Goal: Task Accomplishment & Management: Use online tool/utility

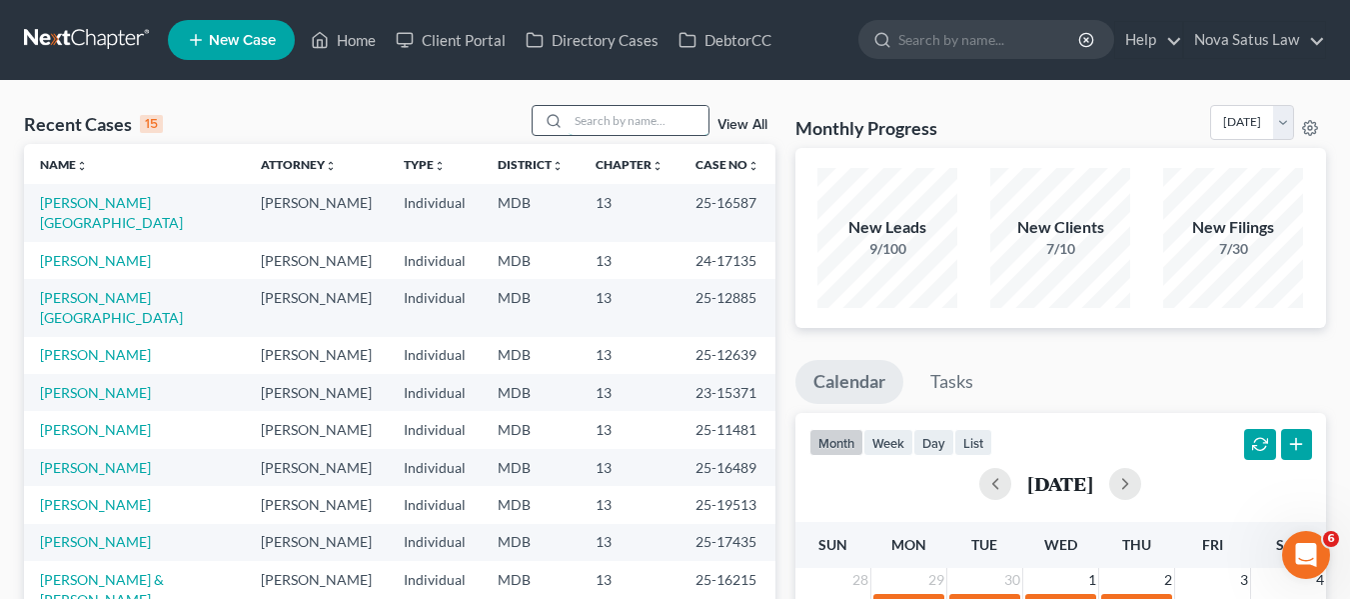
click at [572, 113] on input "search" at bounding box center [639, 120] width 140 height 29
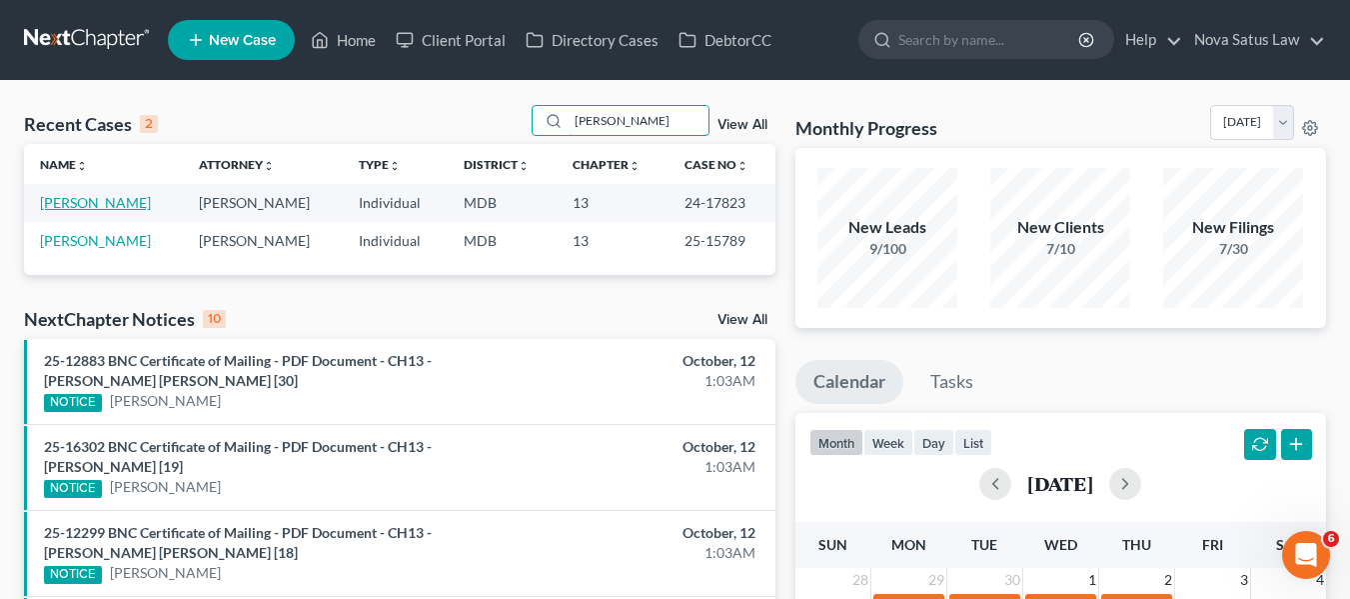
type input "[PERSON_NAME]"
click at [53, 203] on link "[PERSON_NAME]" at bounding box center [95, 202] width 111 height 17
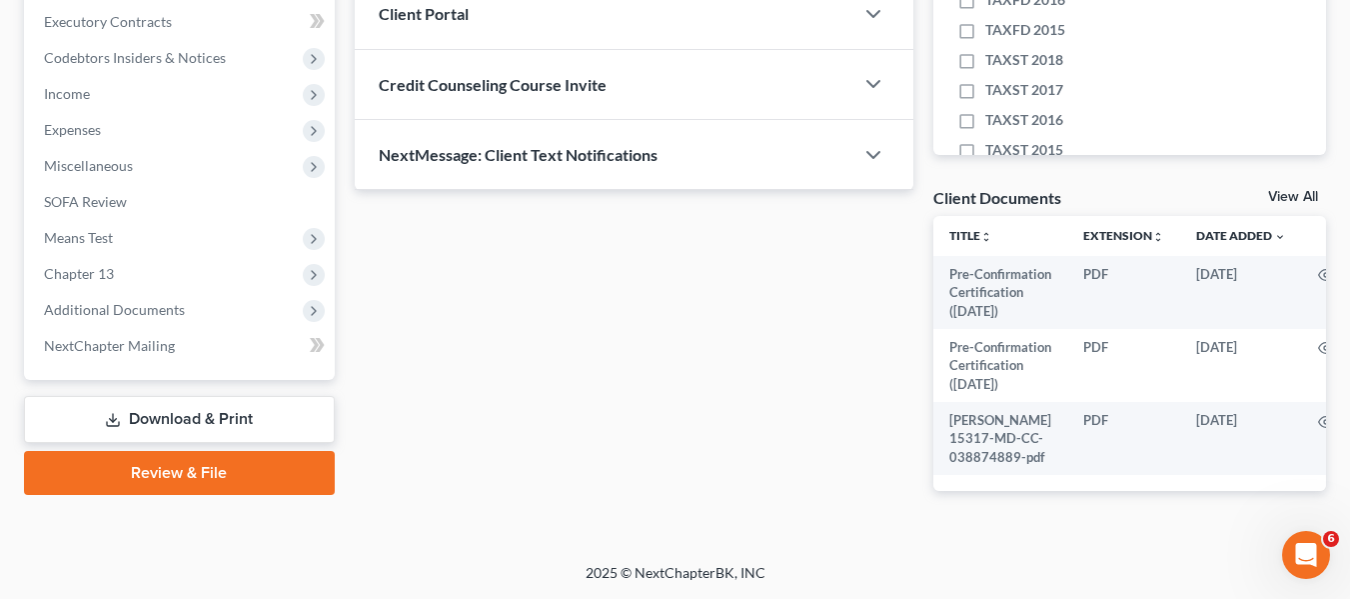
scroll to position [619, 0]
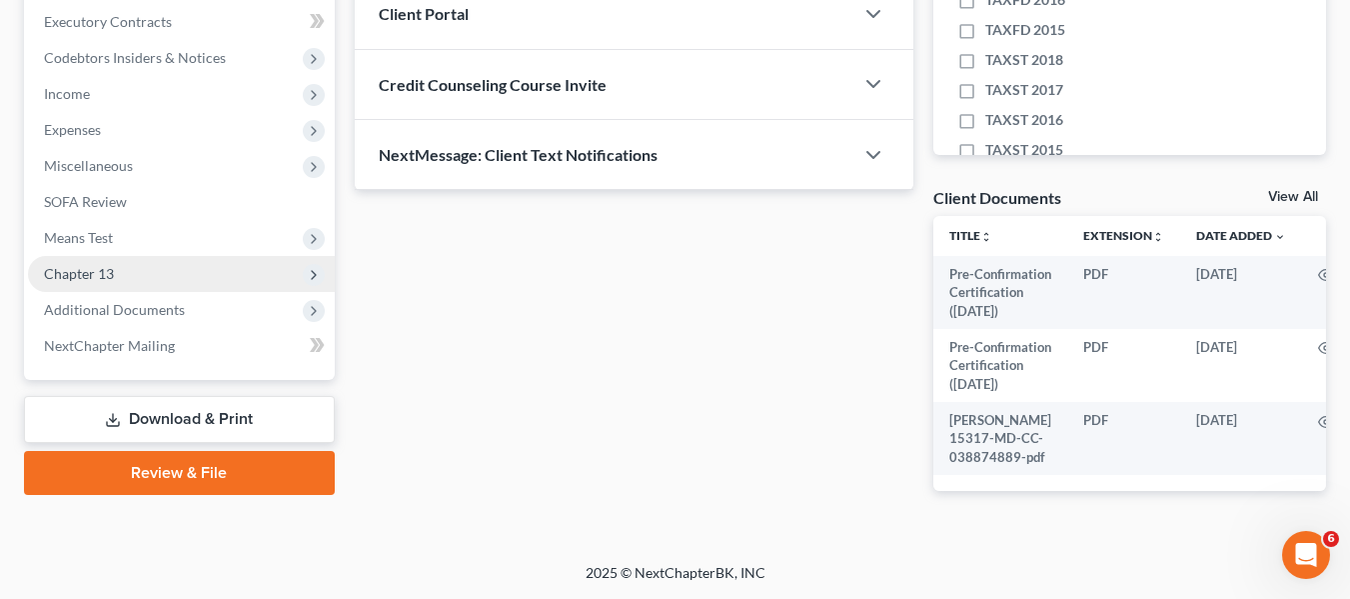
click at [101, 265] on span "Chapter 13" at bounding box center [79, 273] width 70 height 17
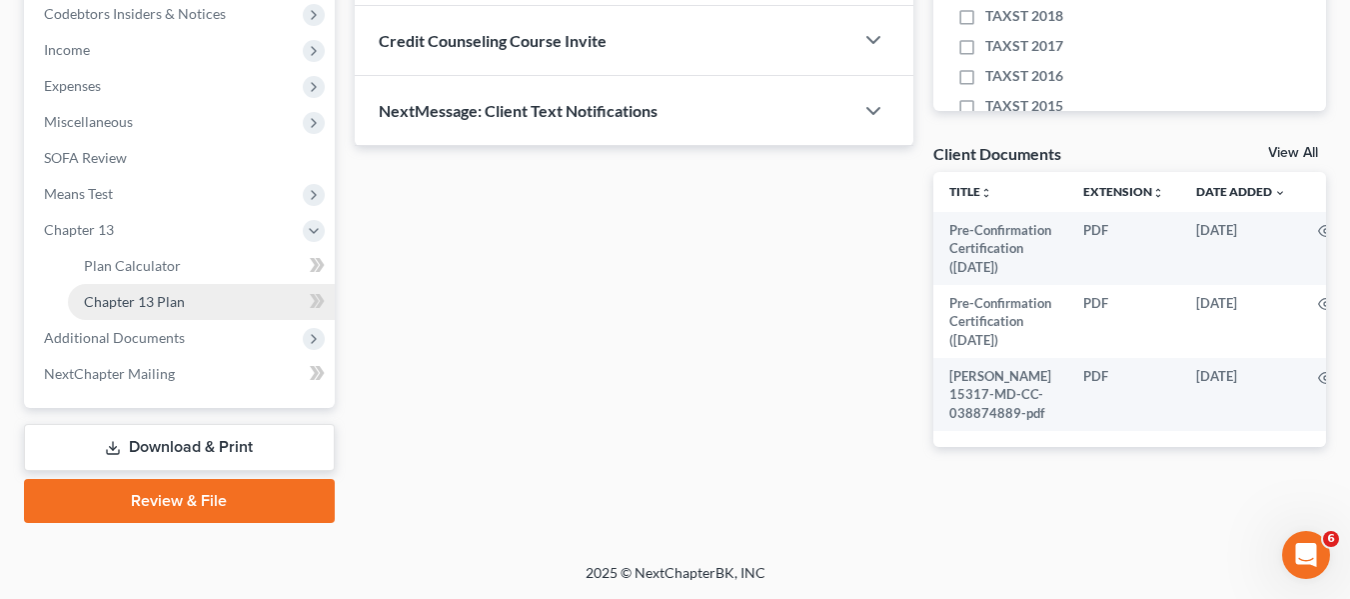
click at [131, 293] on span "Chapter 13 Plan" at bounding box center [134, 301] width 101 height 17
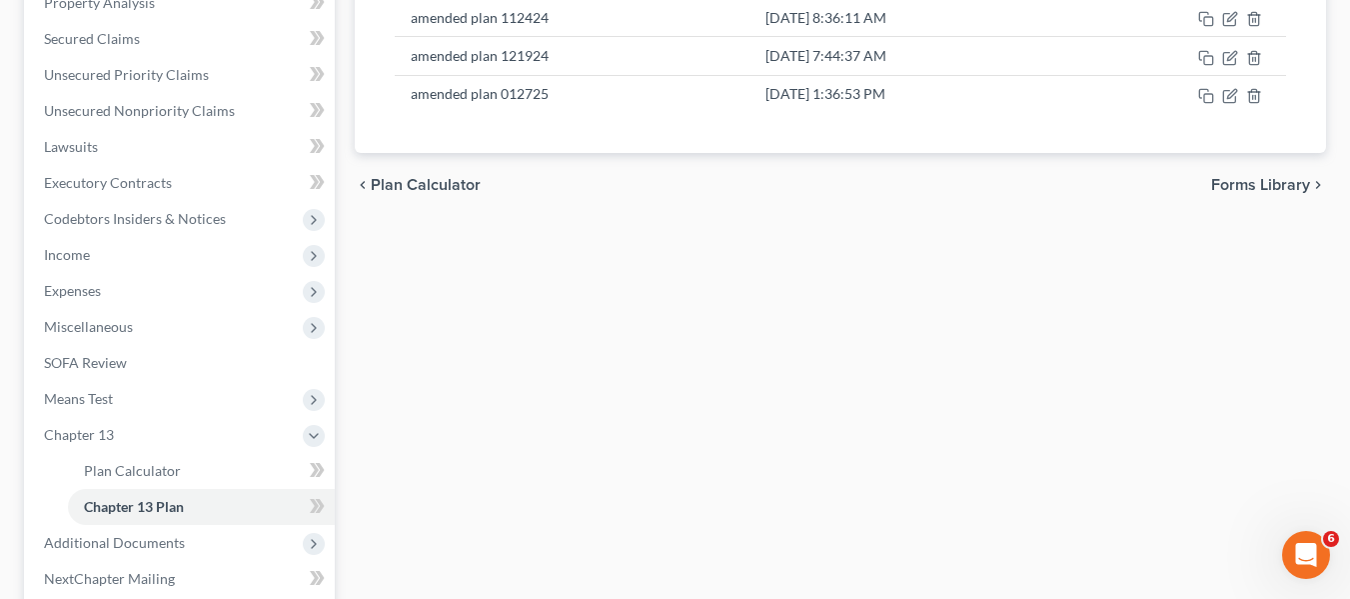
scroll to position [406, 0]
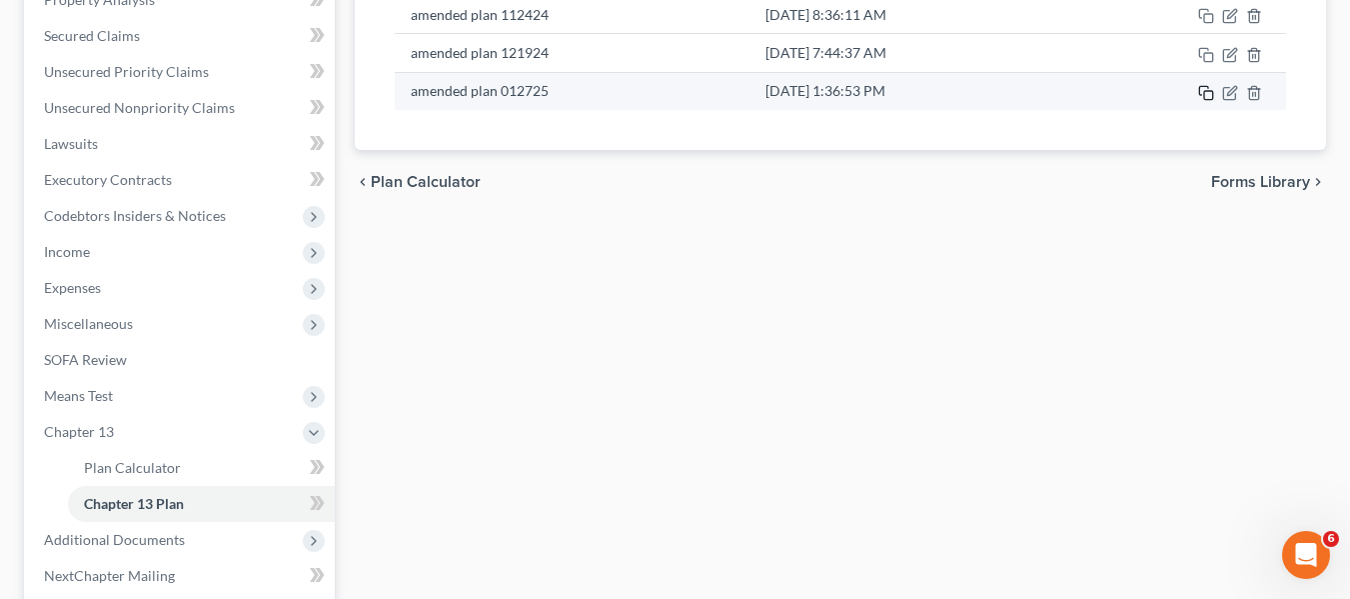
click at [1210, 95] on icon "button" at bounding box center [1207, 93] width 16 height 16
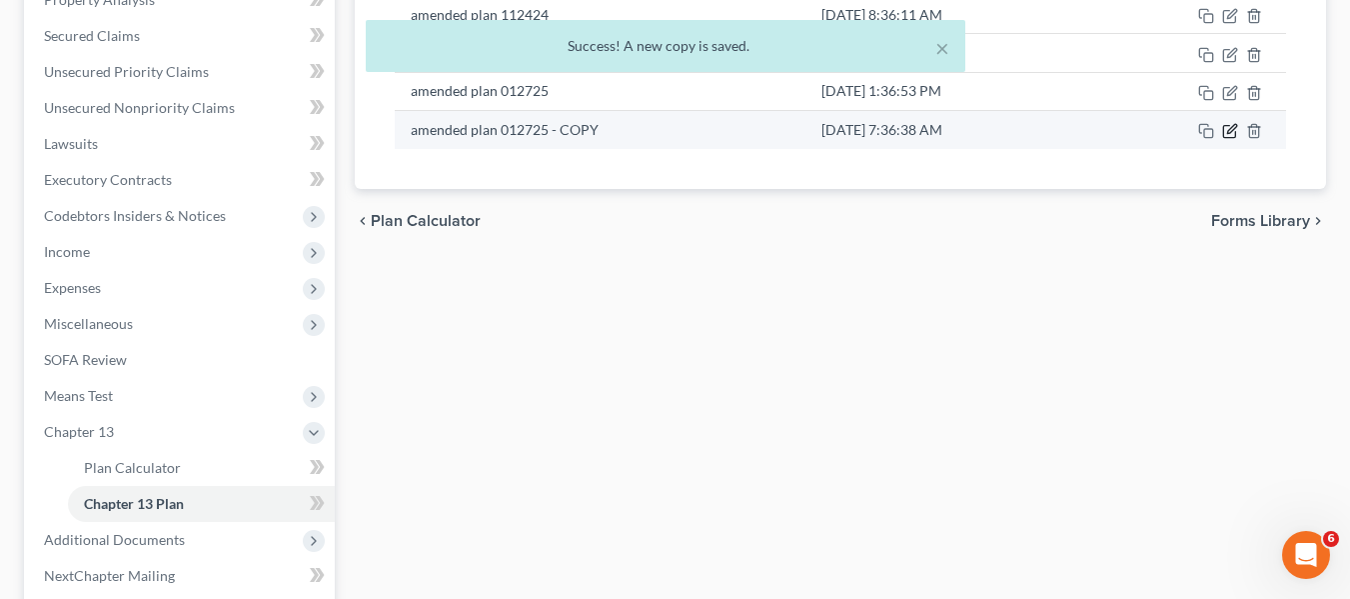
click at [1230, 132] on icon "button" at bounding box center [1231, 131] width 16 height 16
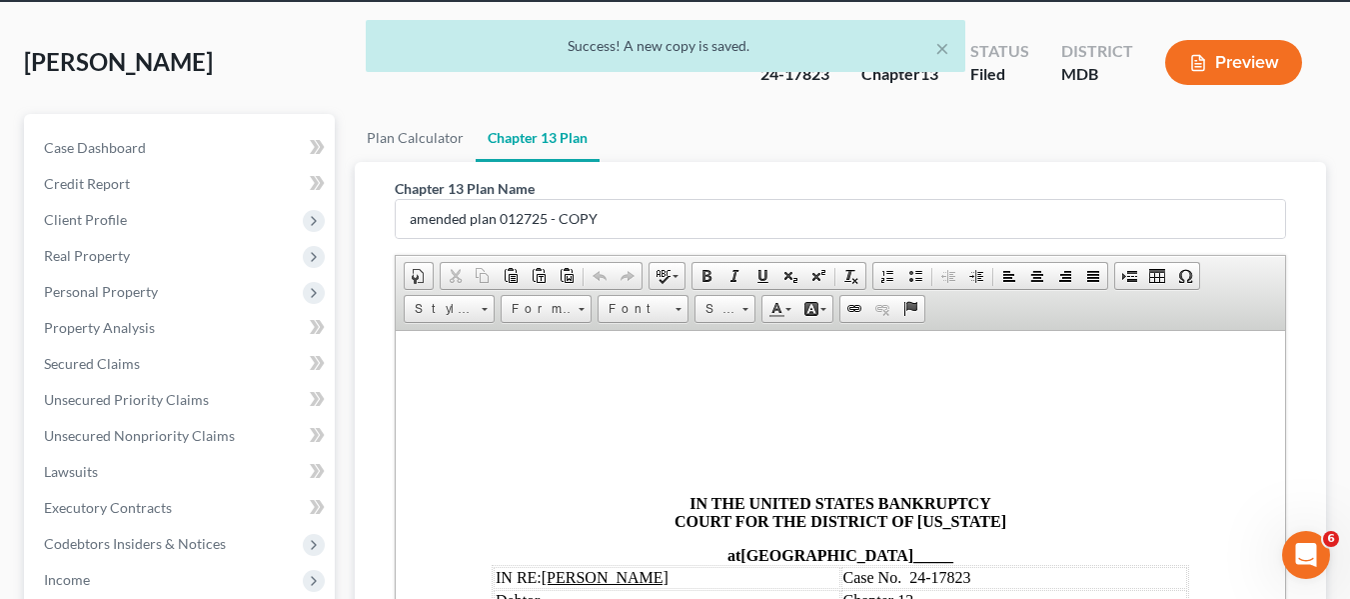
scroll to position [77, 0]
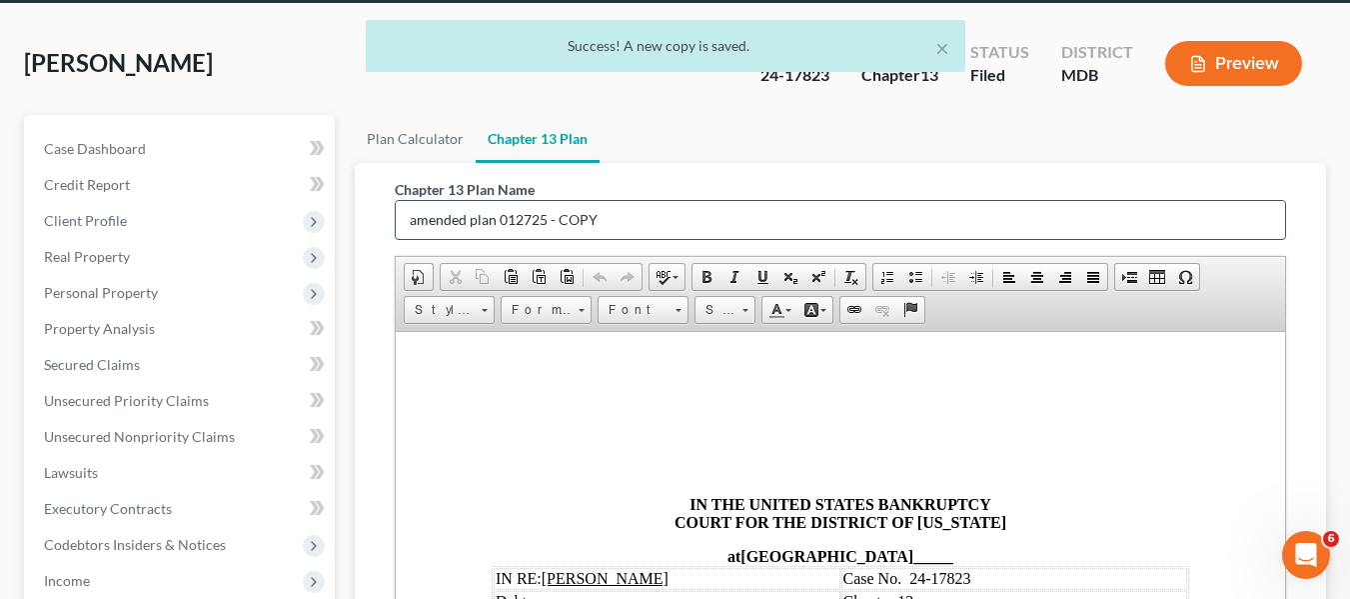
click at [680, 201] on input "amended plan 012725 - COPY" at bounding box center [841, 220] width 890 height 38
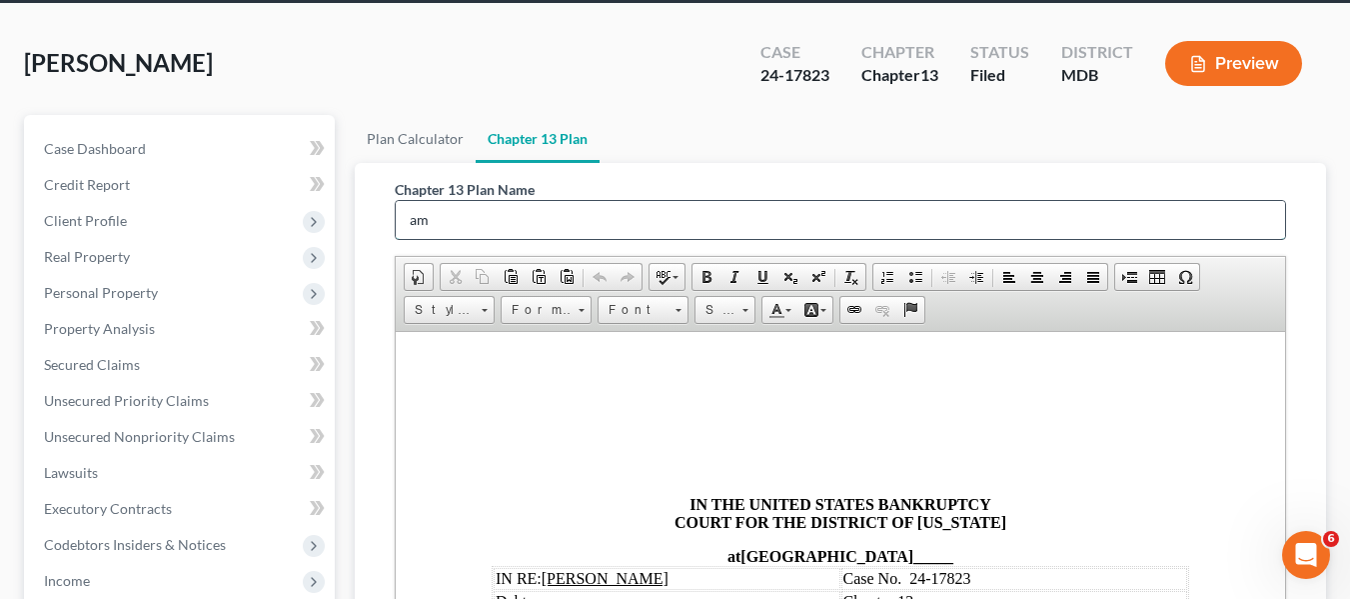
type input "a"
type input "modified plan 101225"
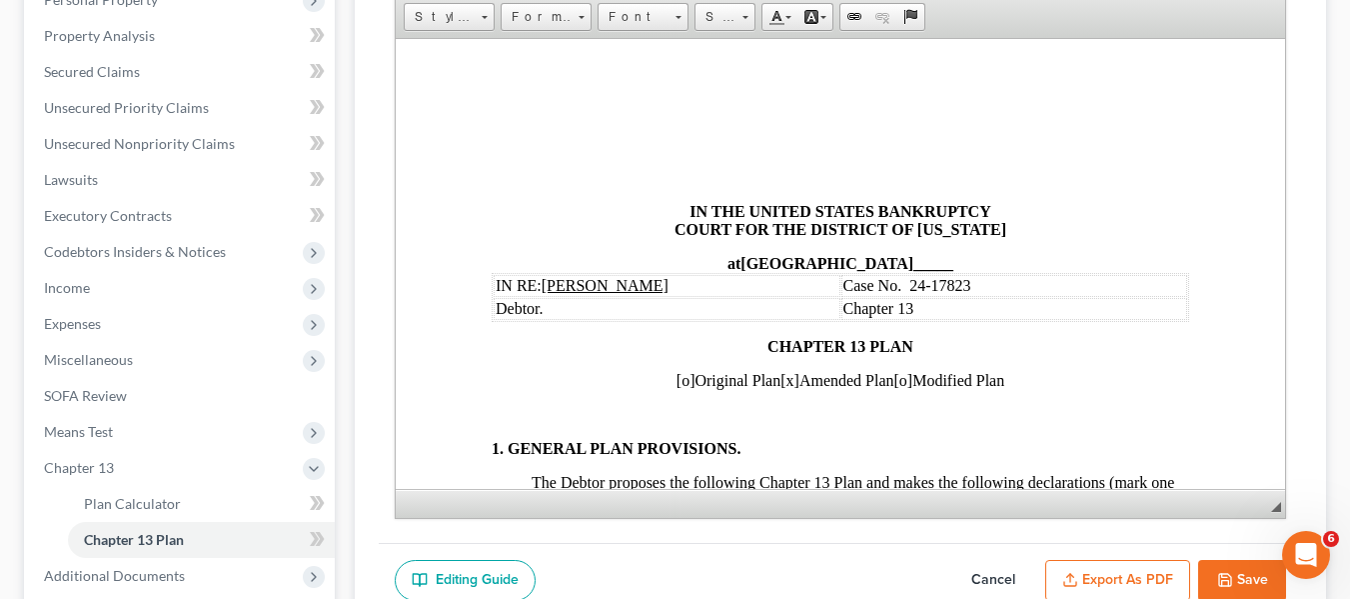
scroll to position [543, 0]
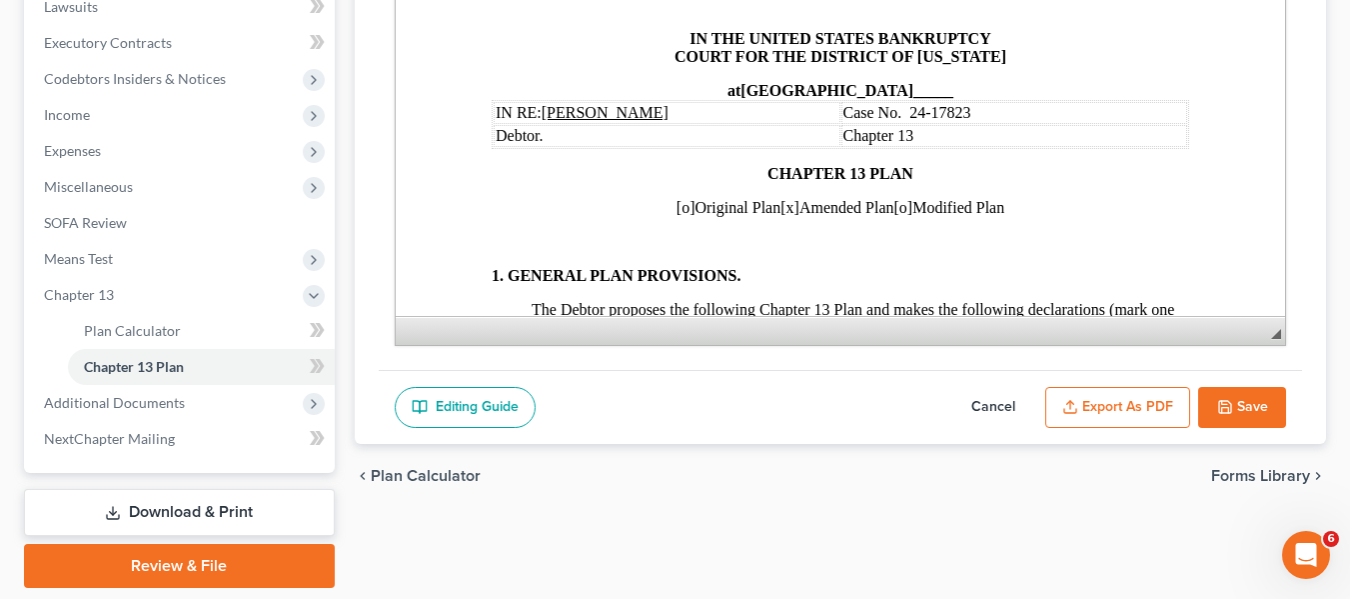
drag, startPoint x: 1364, startPoint y: 592, endPoint x: 507, endPoint y: 236, distance: 928.6
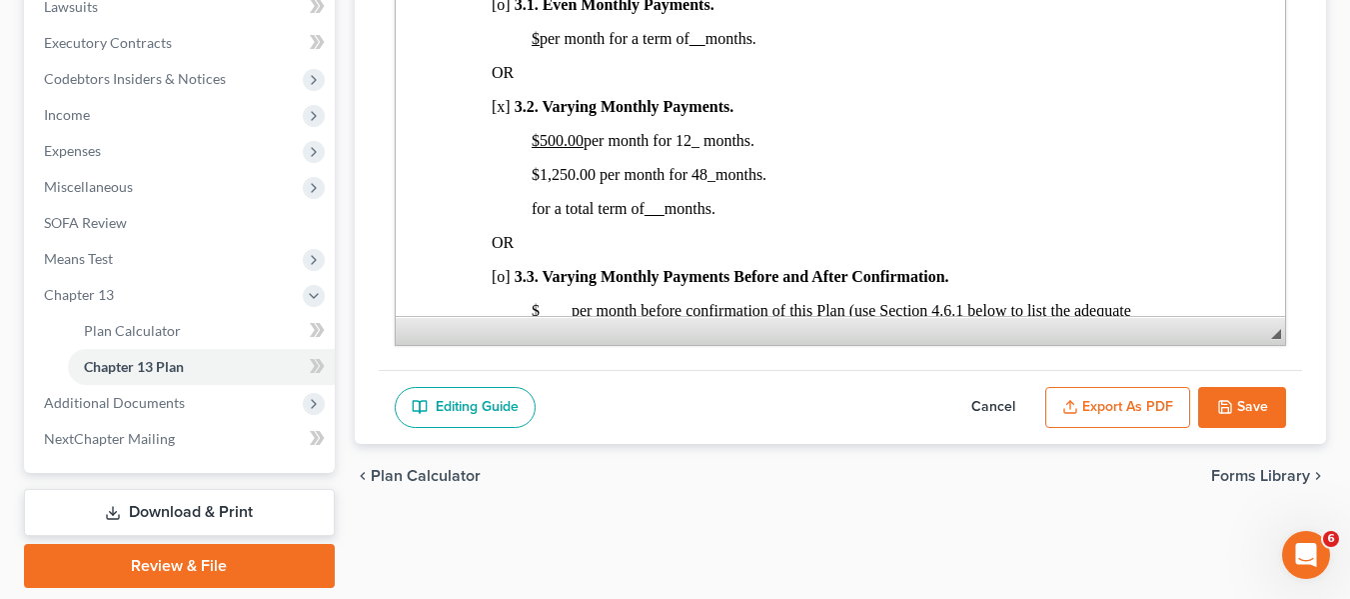
scroll to position [1400, 0]
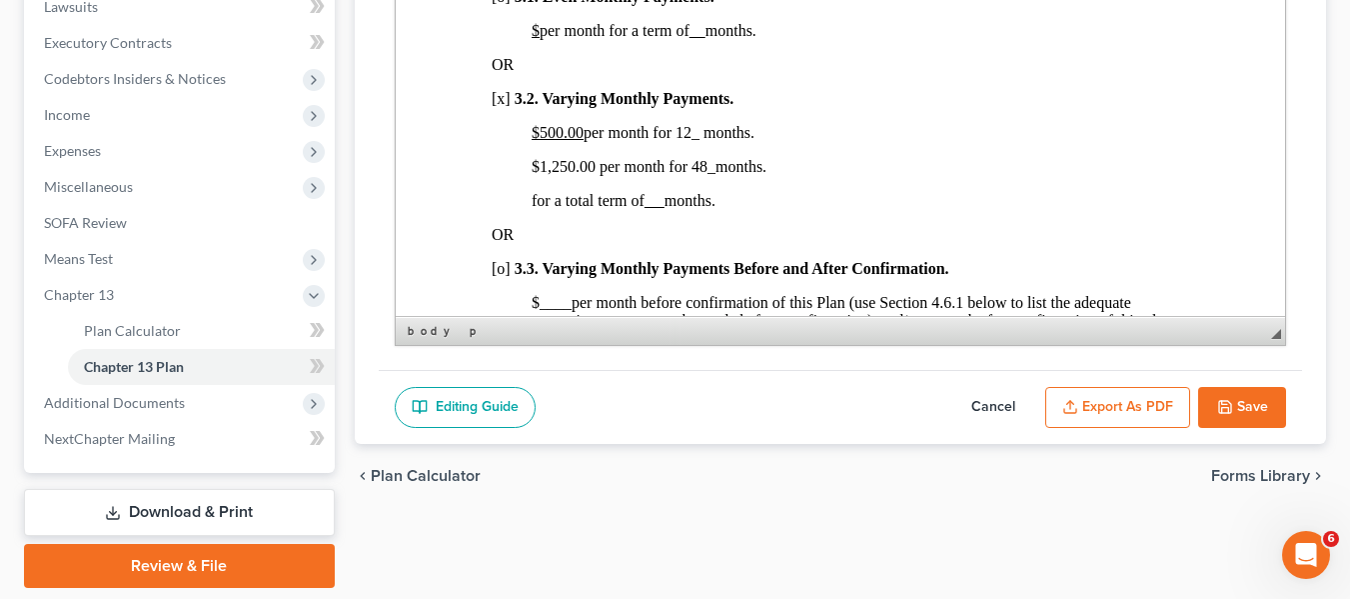
click at [760, 142] on p "$500.00 per month for 12_ months." at bounding box center [860, 133] width 658 height 18
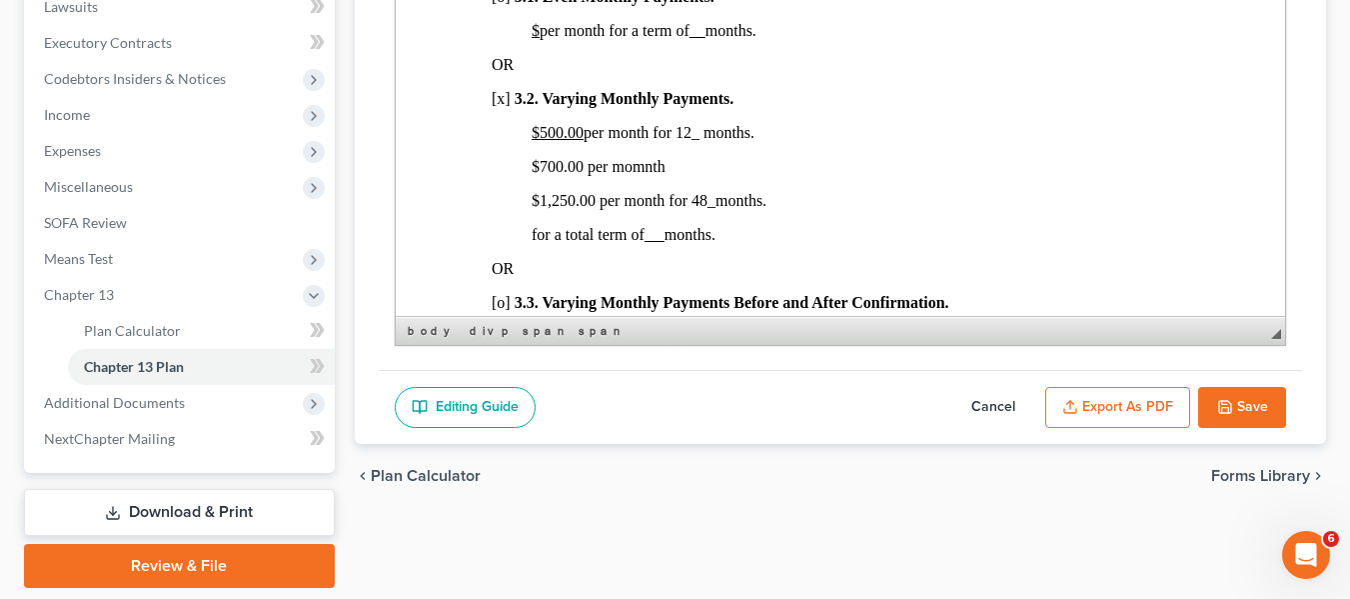
click at [705, 209] on span "1,250.00 per month for 48 _ months." at bounding box center [652, 200] width 227 height 17
click at [554, 209] on span "1,250.00 per month for 36 _ months." at bounding box center [652, 200] width 227 height 17
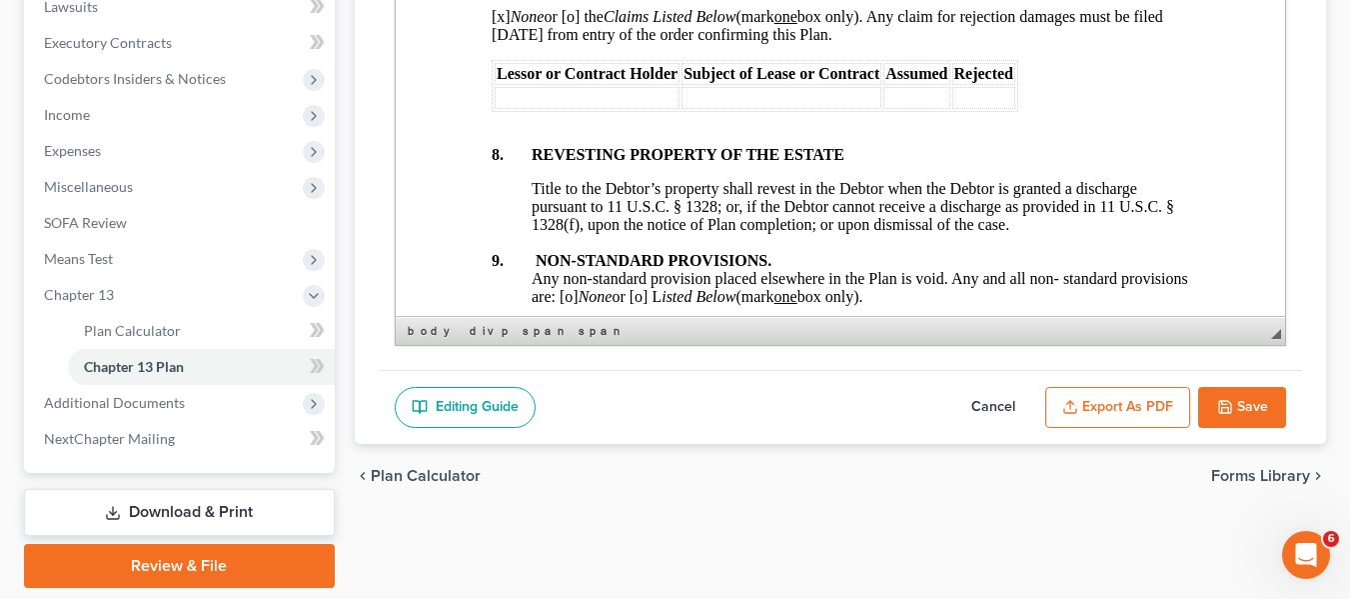
scroll to position [7839, 0]
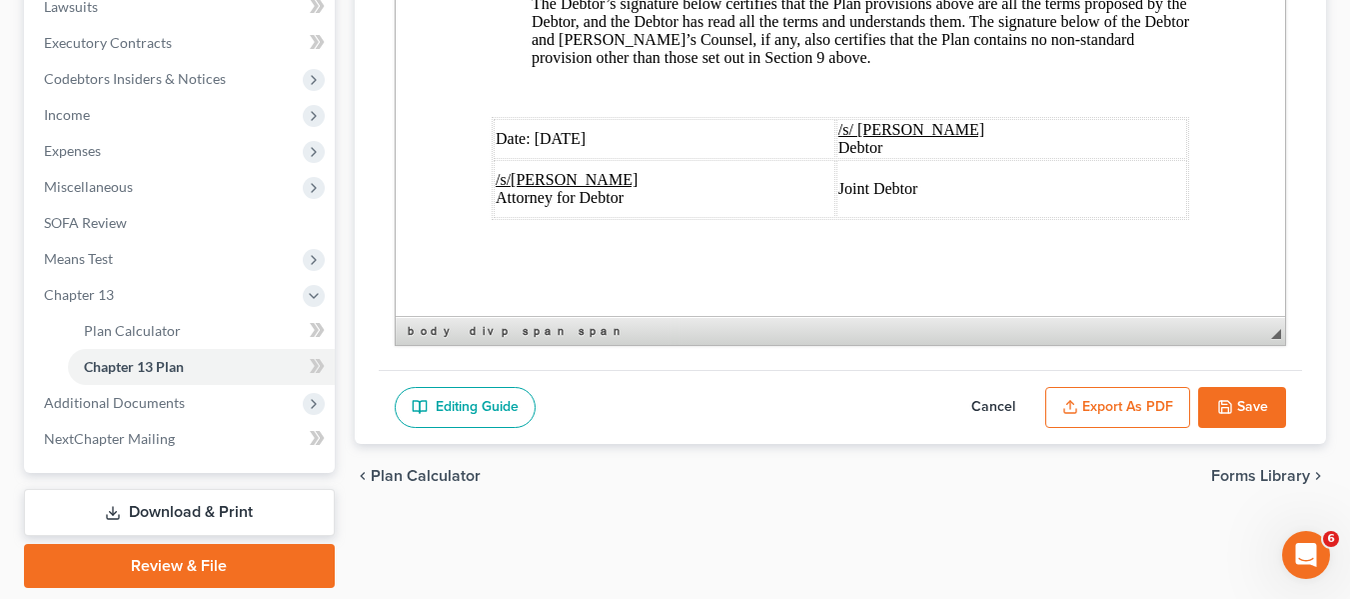
click at [538, 130] on span "Date: [DATE]" at bounding box center [540, 138] width 90 height 17
click at [1128, 402] on button "Export as PDF" at bounding box center [1118, 408] width 145 height 42
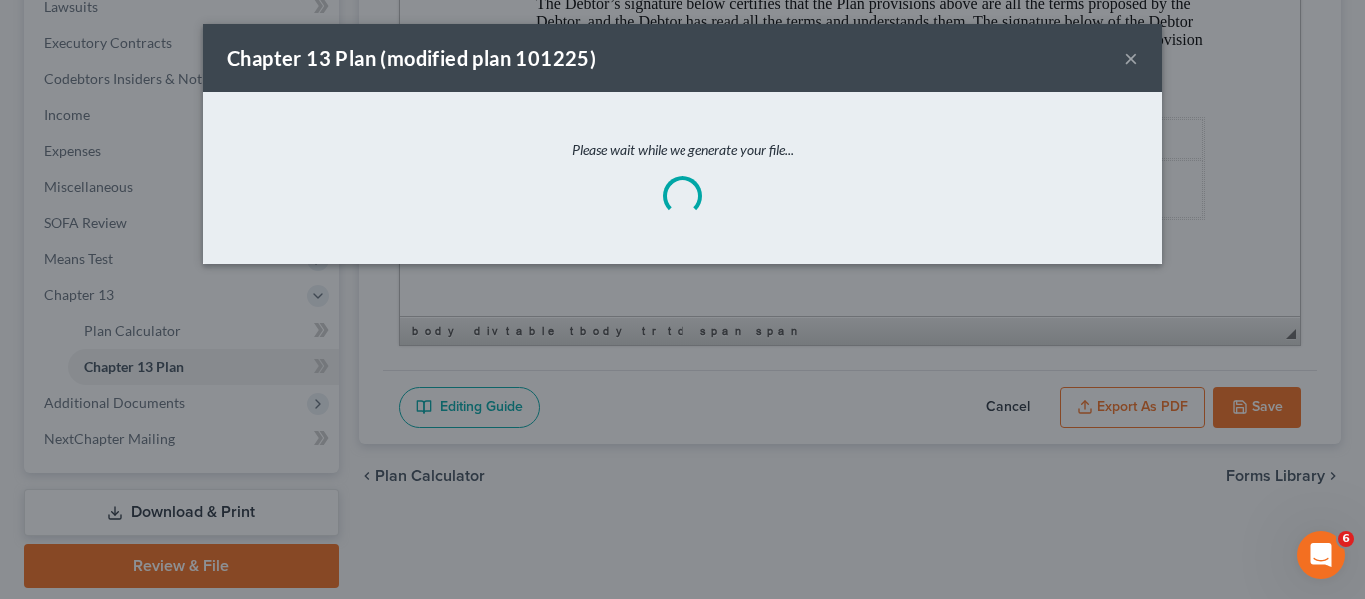
scroll to position [7767, 0]
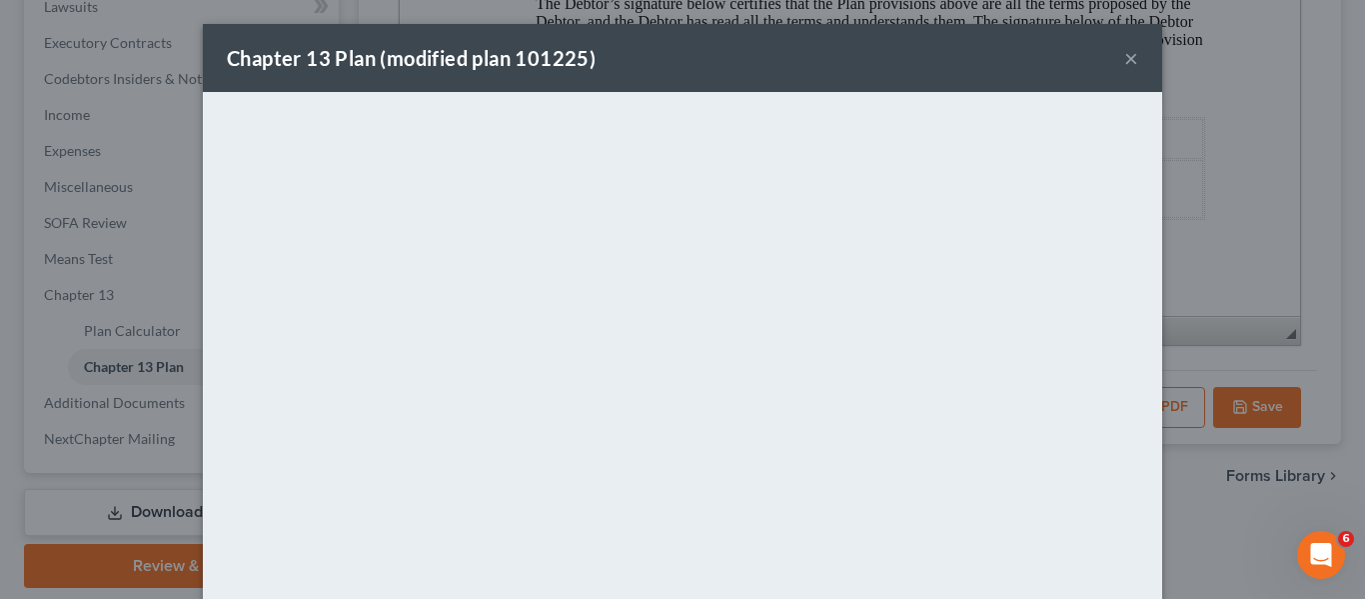
click at [736, 63] on div "Chapter 13 Plan (modified plan 101225) ×" at bounding box center [683, 58] width 960 height 68
click at [1125, 58] on button "×" at bounding box center [1132, 58] width 14 height 24
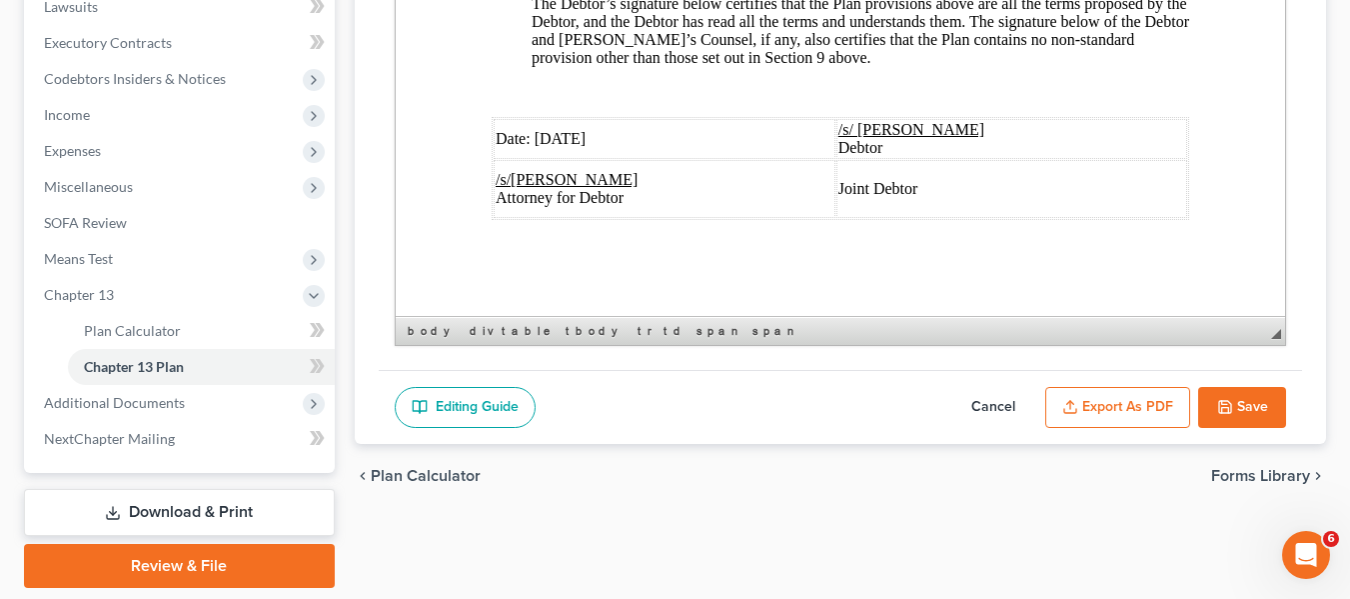
scroll to position [19, 0]
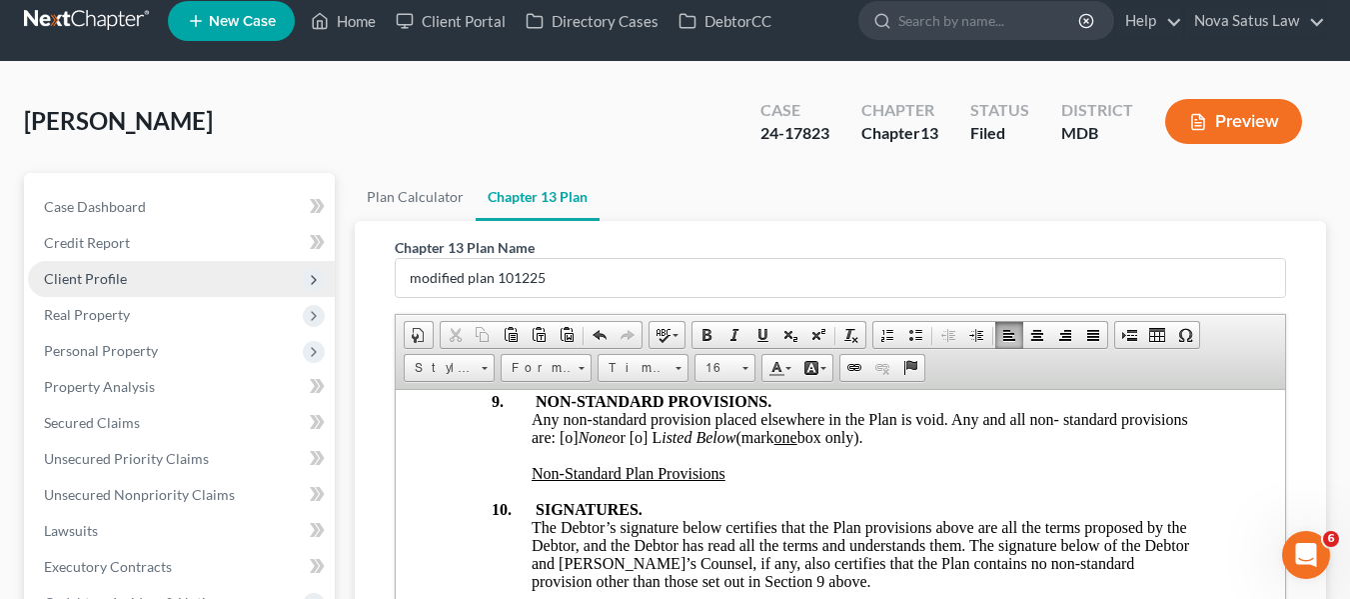
click at [130, 290] on span "Client Profile" at bounding box center [181, 279] width 307 height 36
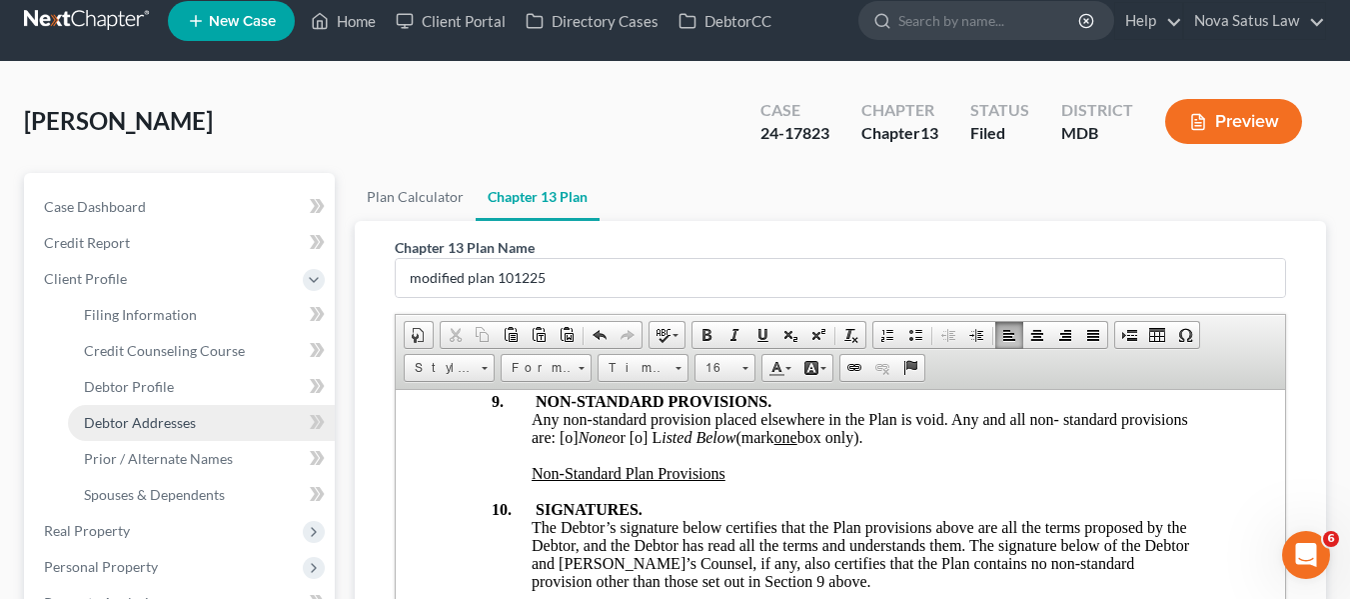
click at [147, 423] on span "Debtor Addresses" at bounding box center [140, 422] width 112 height 17
